Goal: Task Accomplishment & Management: Manage account settings

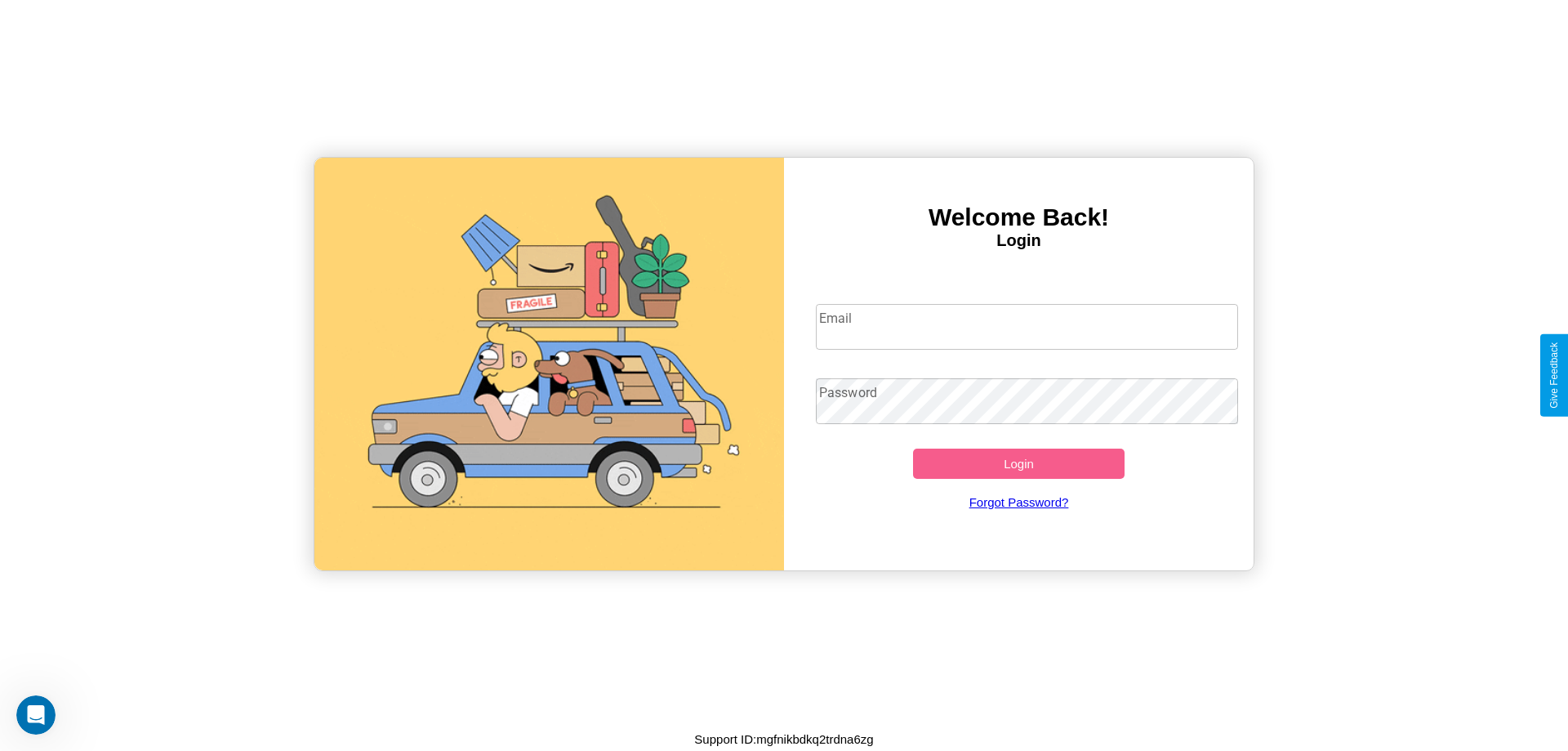
click at [1027, 326] on input "Email" at bounding box center [1027, 327] width 423 height 46
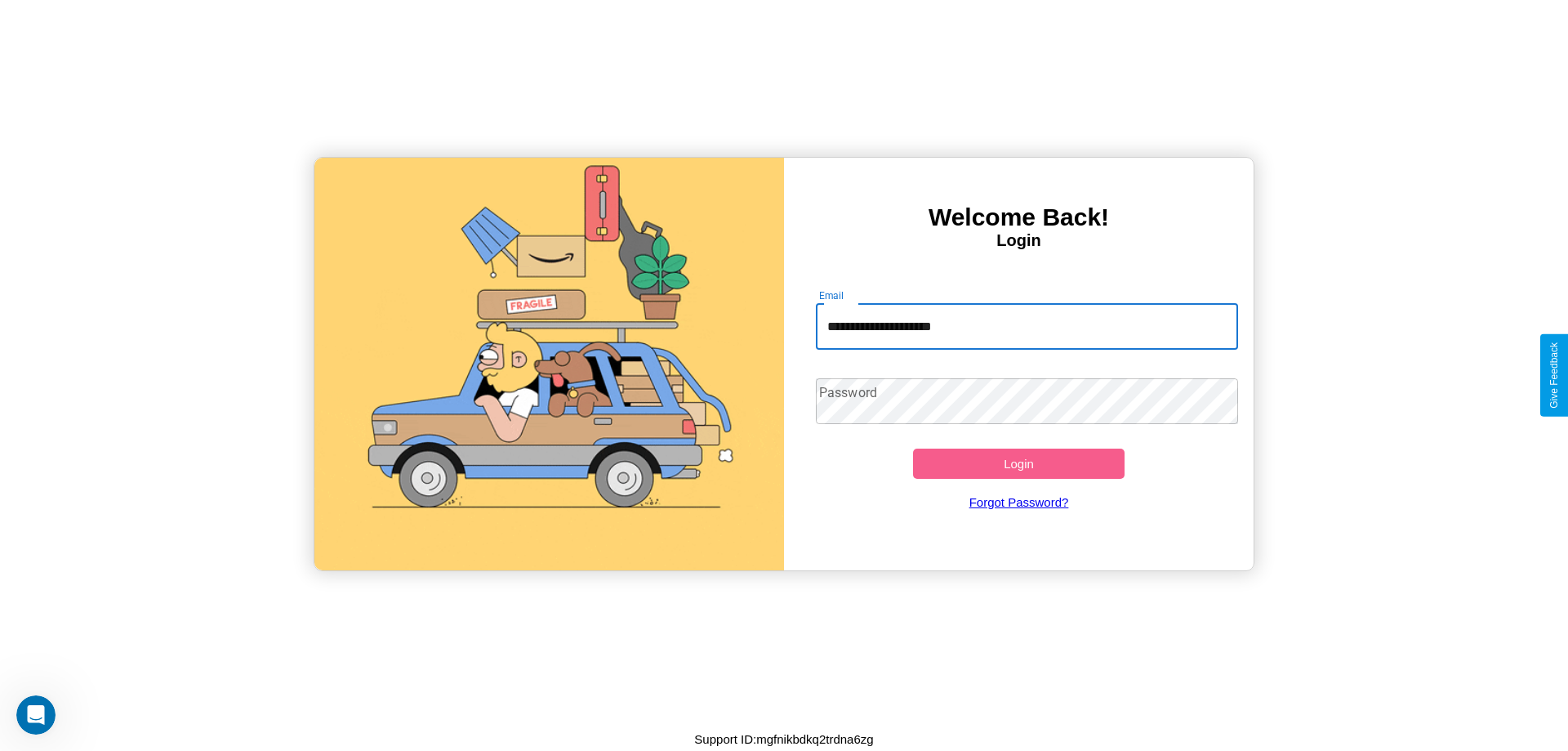
type input "**********"
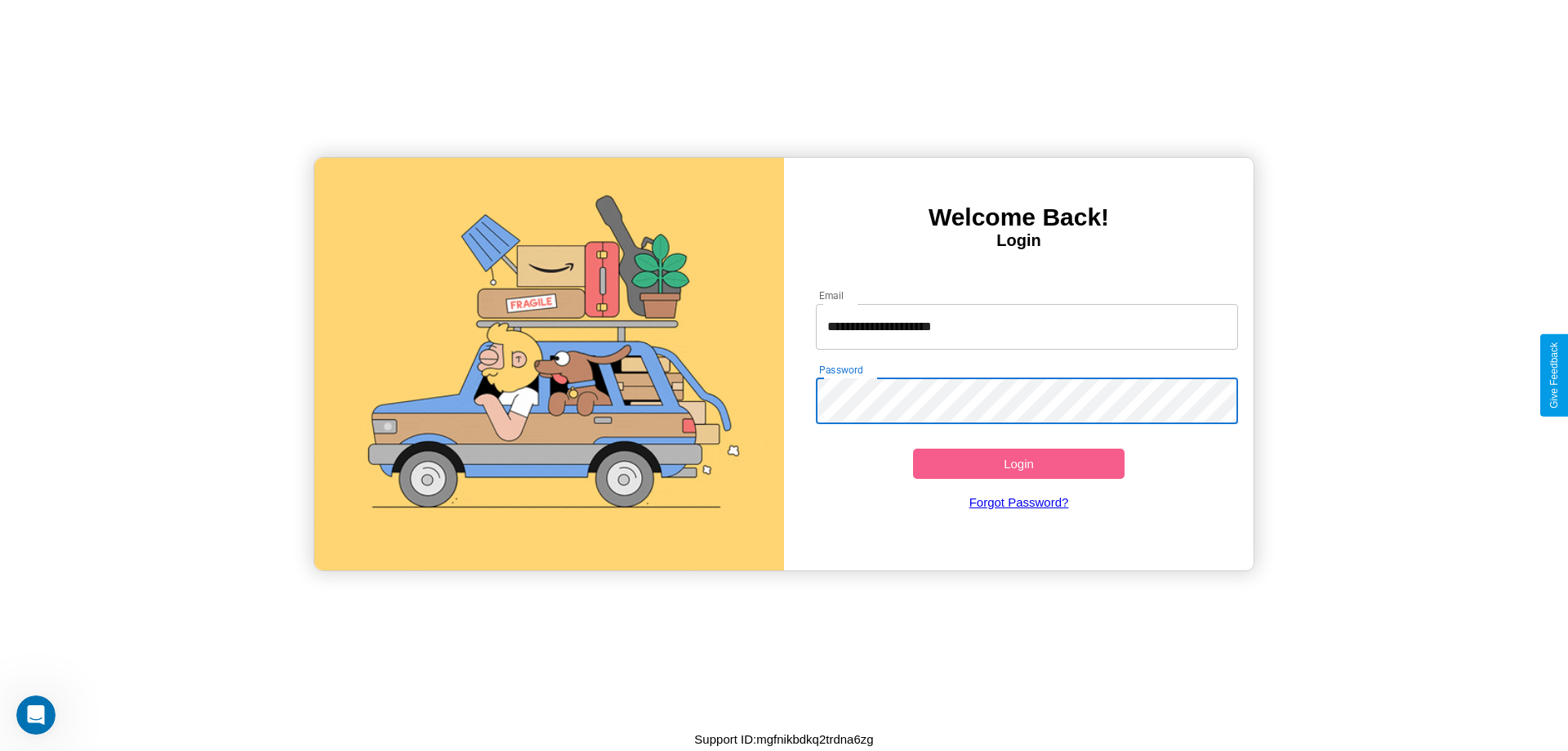
click at [1018, 464] on button "Login" at bounding box center [1018, 464] width 212 height 30
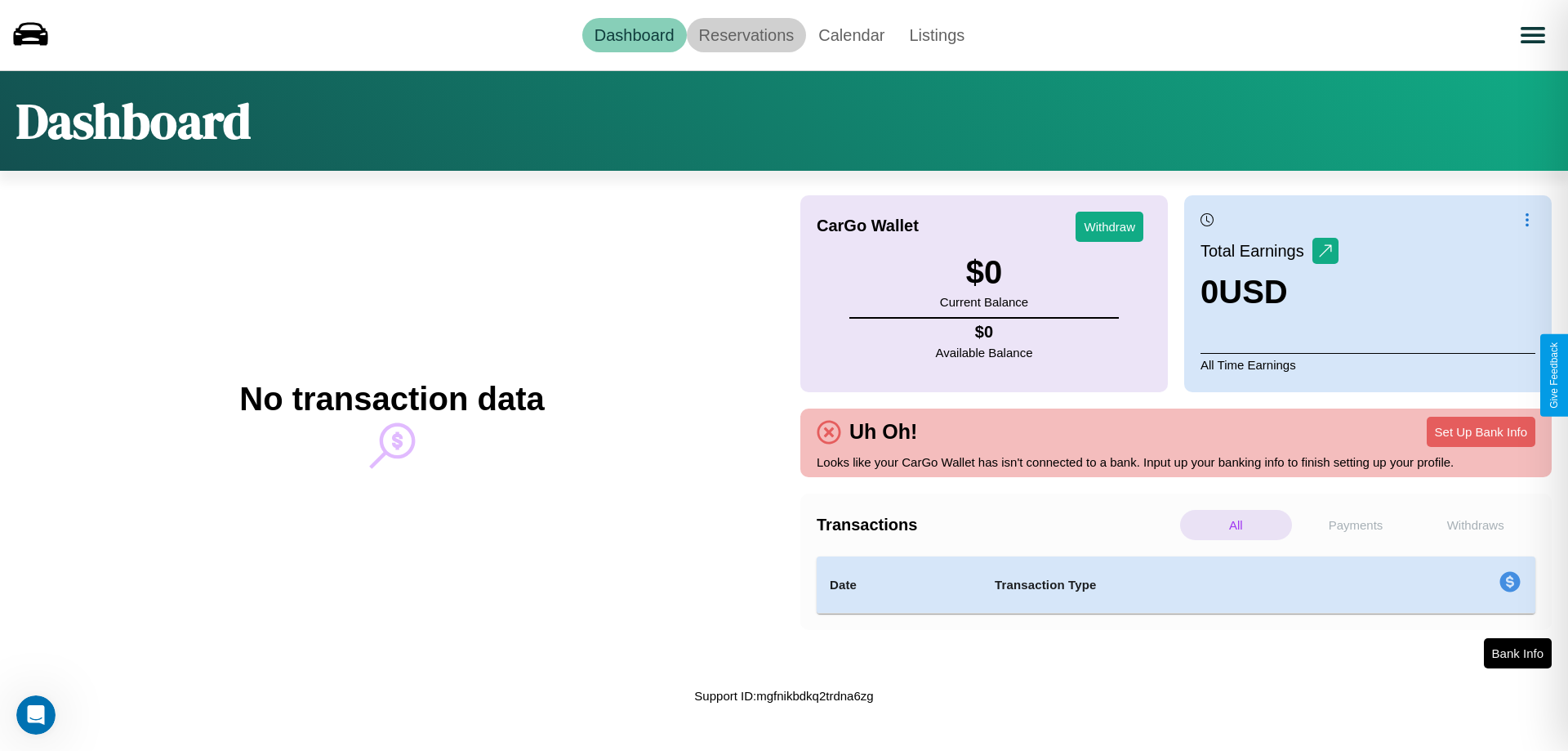
click at [746, 34] on link "Reservations" at bounding box center [747, 35] width 120 height 34
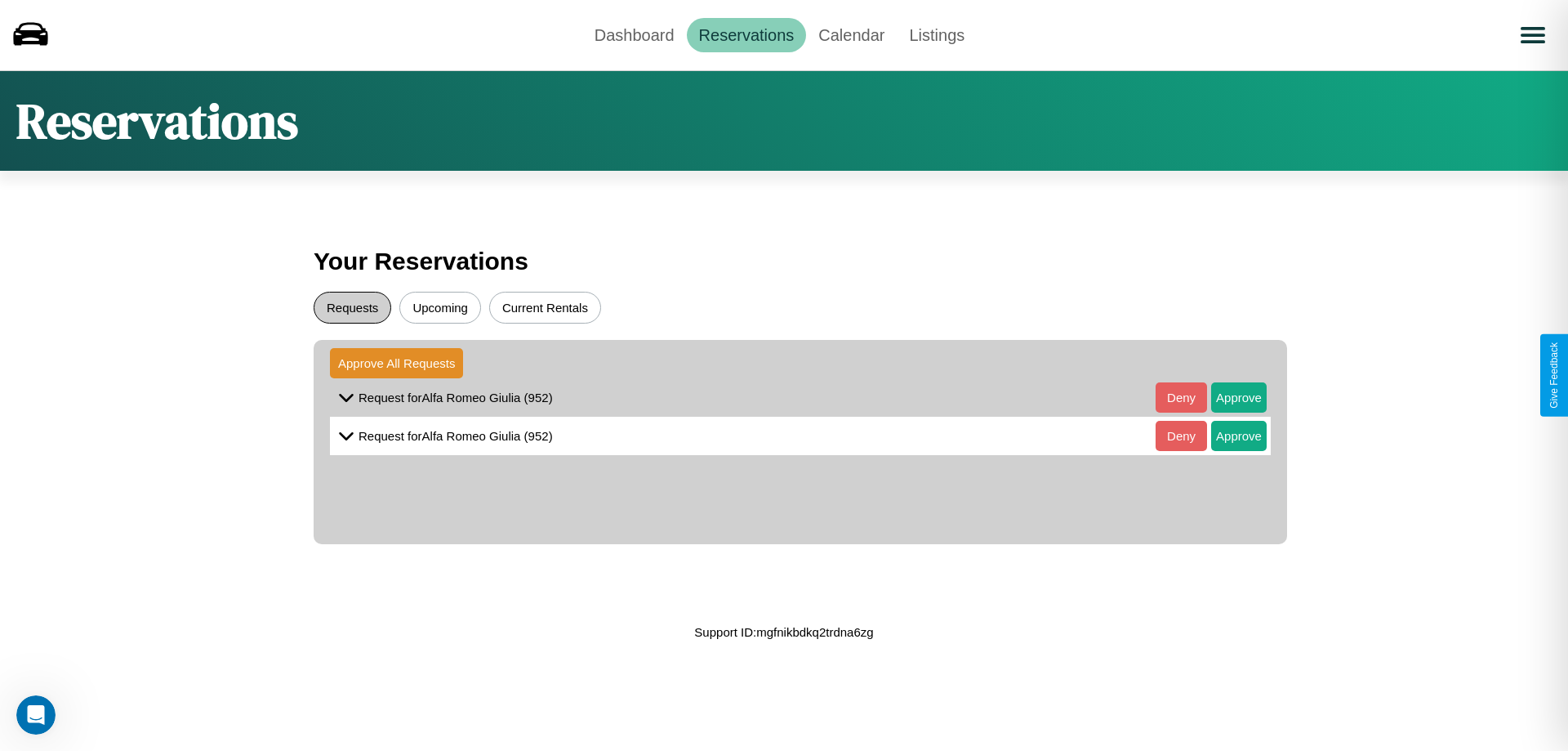
click at [352, 308] on button "Requests" at bounding box center [352, 308] width 78 height 32
click at [1227, 398] on button "Approve" at bounding box center [1239, 398] width 56 height 30
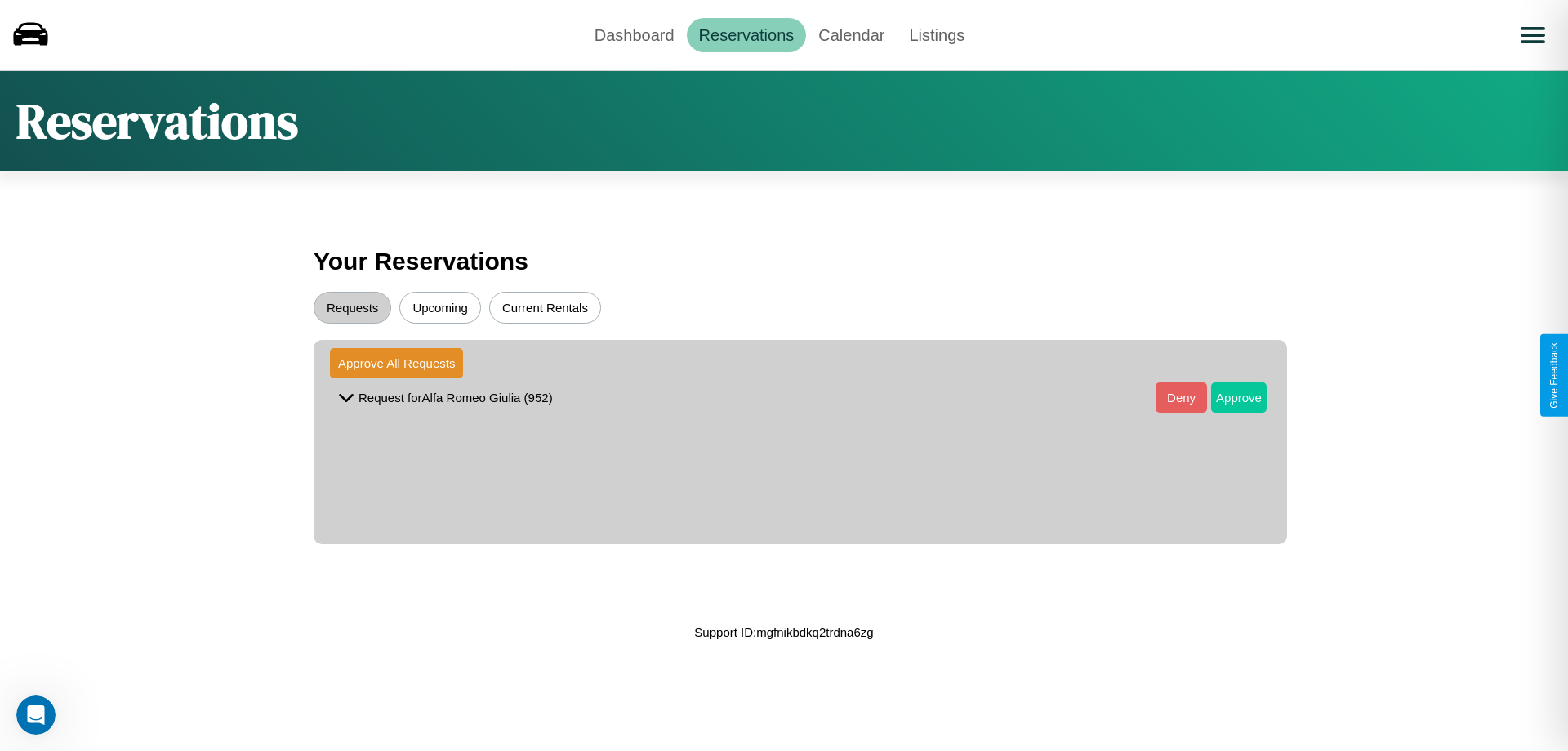
click at [1227, 398] on button "Approve" at bounding box center [1239, 398] width 56 height 30
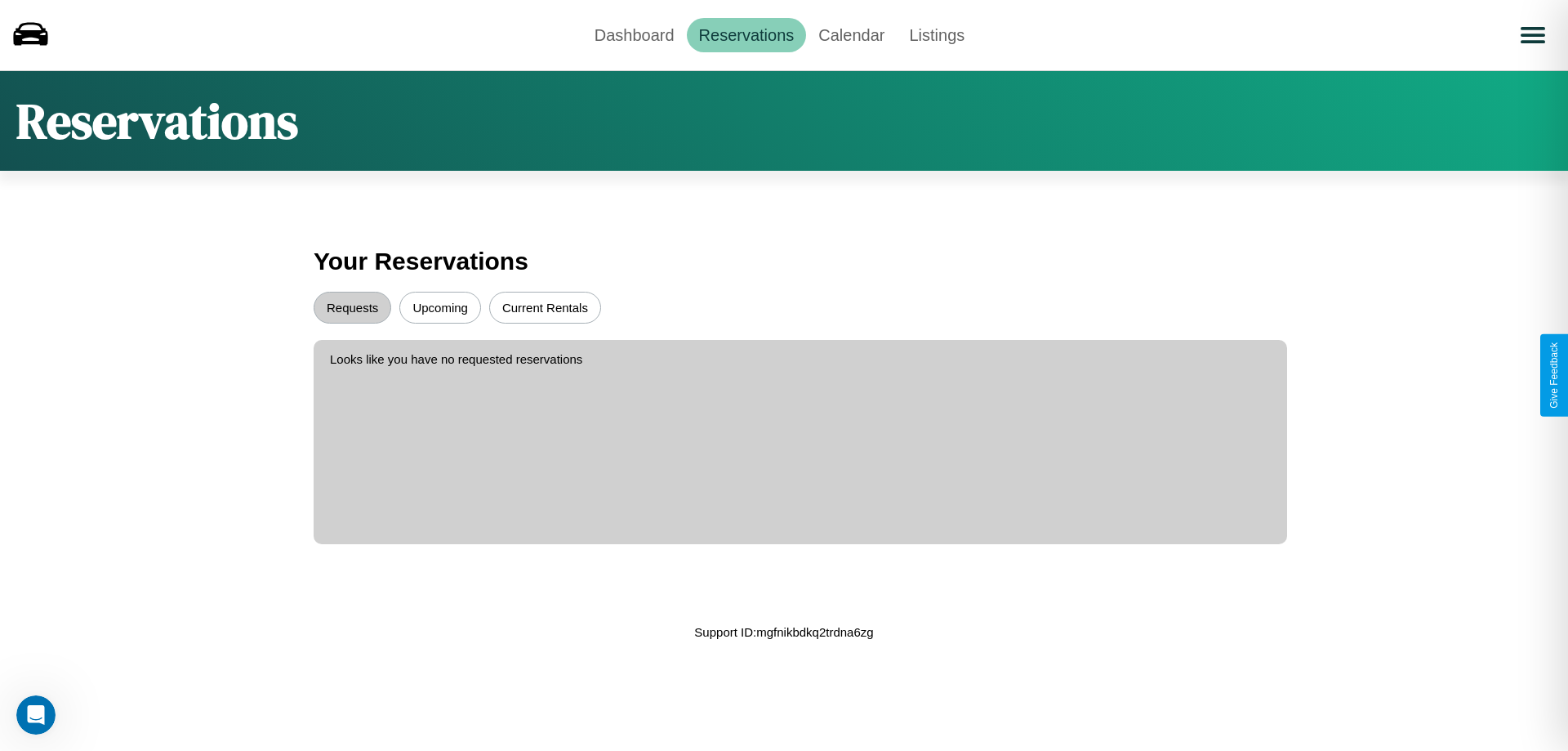
click at [440, 308] on button "Upcoming" at bounding box center [439, 308] width 82 height 32
